Goal: Task Accomplishment & Management: Use online tool/utility

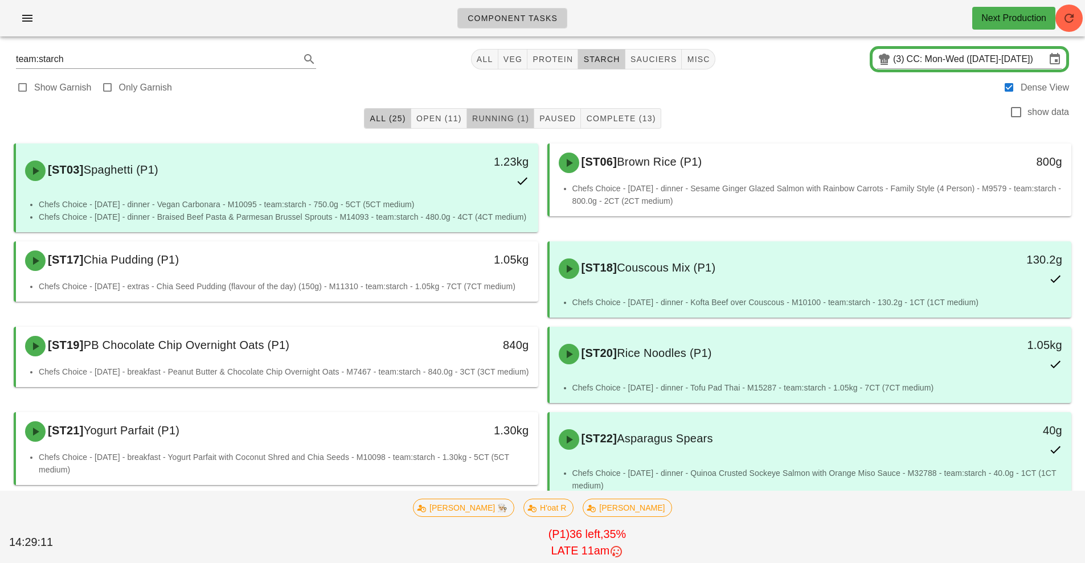
click at [525, 122] on span "Running (1)" at bounding box center [501, 118] width 58 height 9
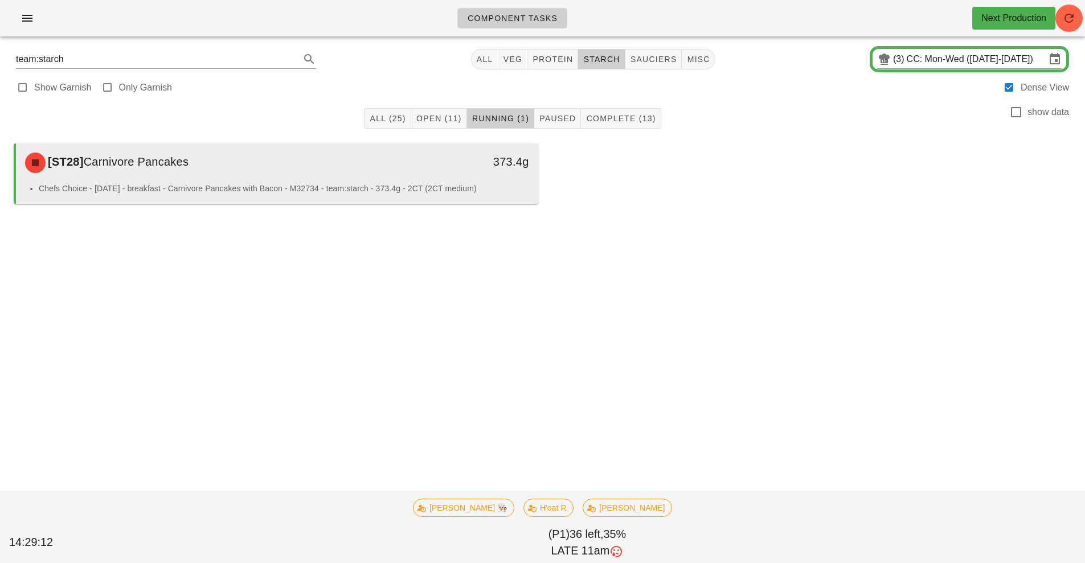
click at [494, 186] on li "Chefs Choice - [DATE] - breakfast - Carnivore Pancakes with Bacon - M32734 - te…" at bounding box center [284, 188] width 490 height 13
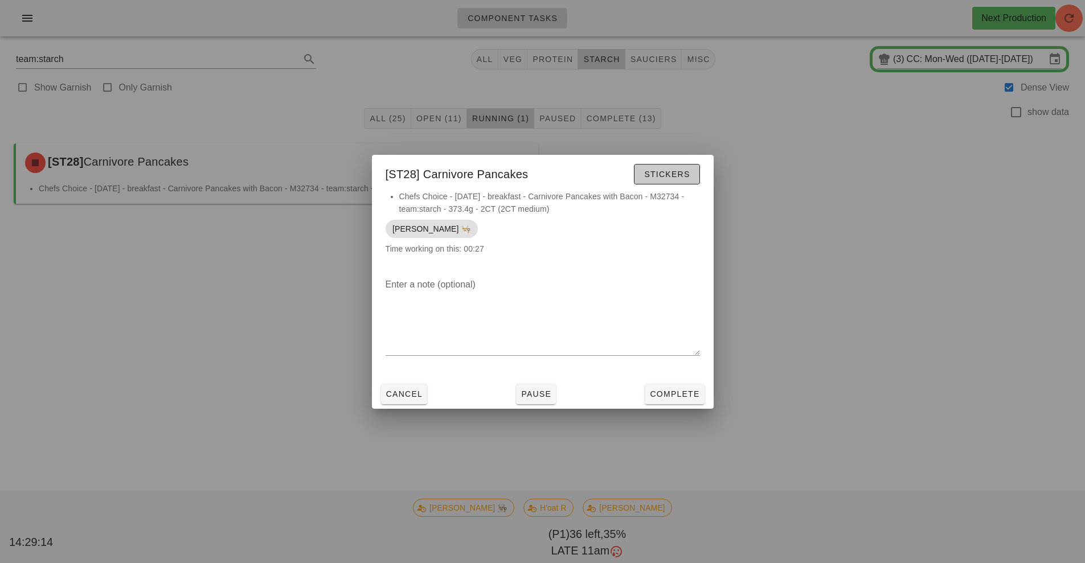
click at [676, 174] on span "Stickers" at bounding box center [667, 174] width 46 height 9
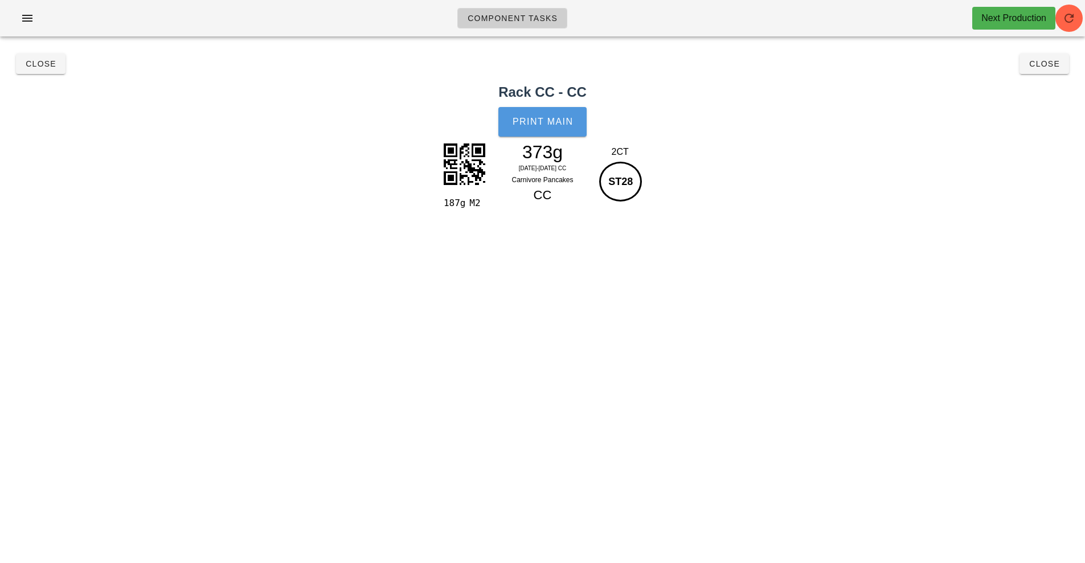
click at [554, 128] on button "Print Main" at bounding box center [542, 122] width 88 height 30
click at [1046, 70] on button "Close" at bounding box center [1044, 64] width 50 height 21
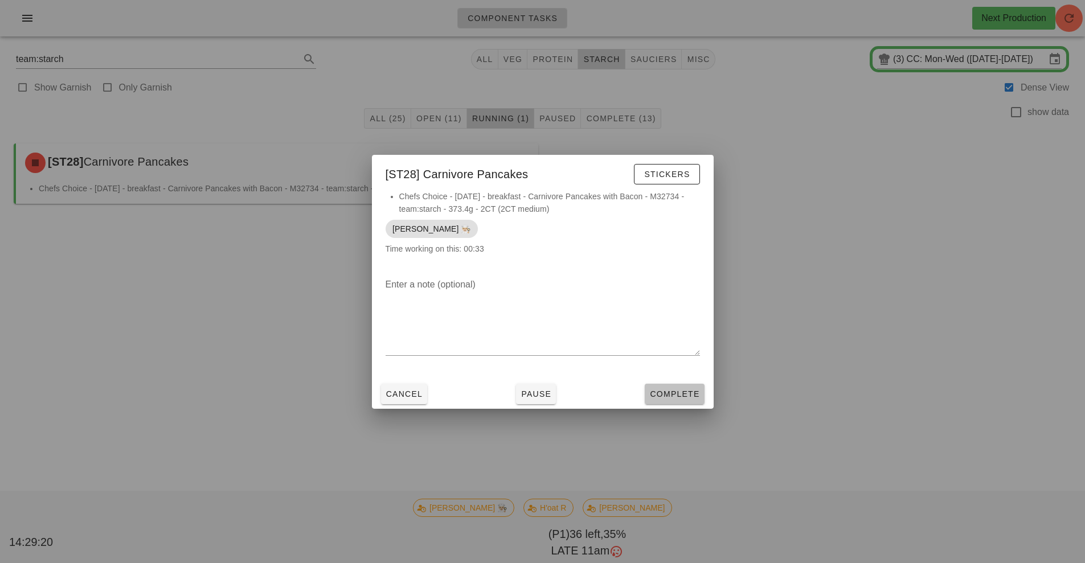
click at [678, 394] on span "Complete" at bounding box center [674, 394] width 50 height 9
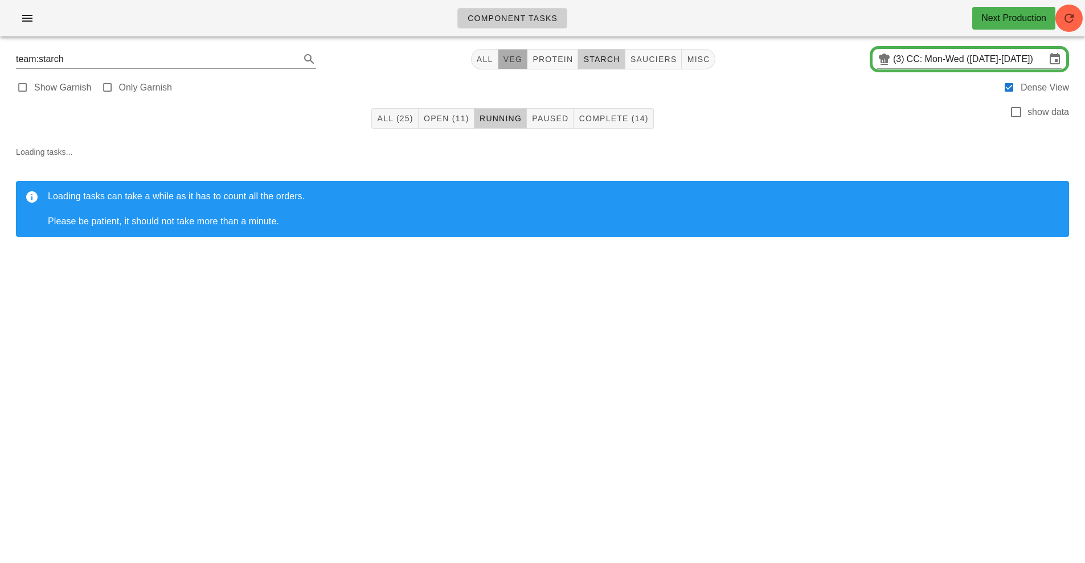
click at [515, 58] on span "veg" at bounding box center [513, 59] width 20 height 9
type input "team:veg"
click at [43, 11] on button "button" at bounding box center [27, 18] width 36 height 21
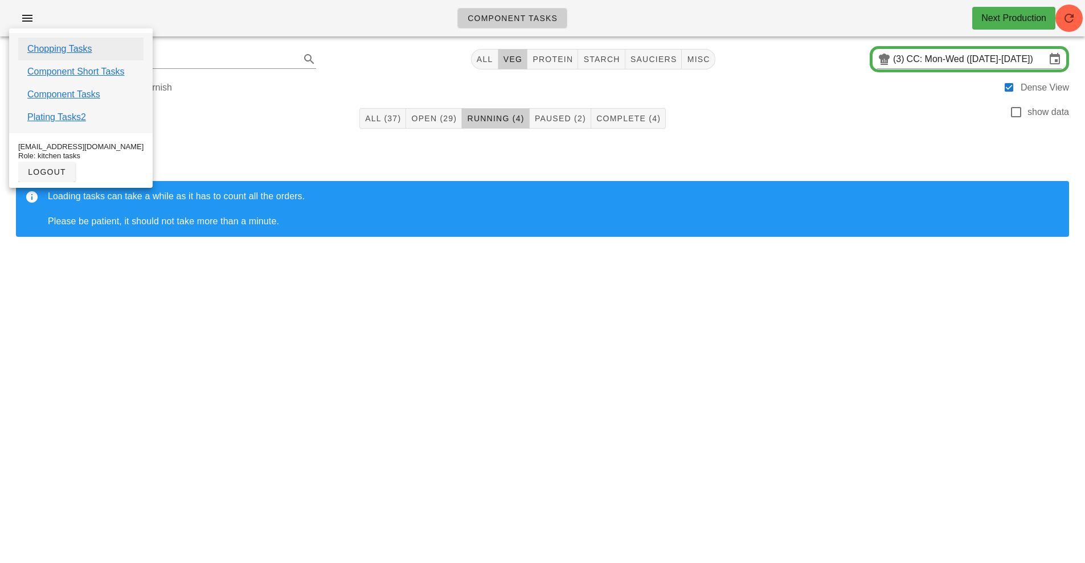
click at [89, 48] on link "Chopping Tasks" at bounding box center [59, 49] width 65 height 14
